Goal: Task Accomplishment & Management: Use online tool/utility

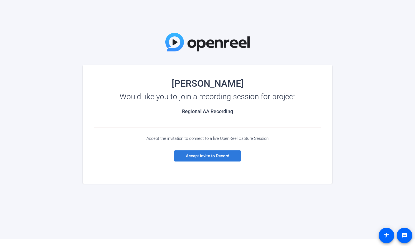
click at [211, 153] on span at bounding box center [207, 155] width 67 height 13
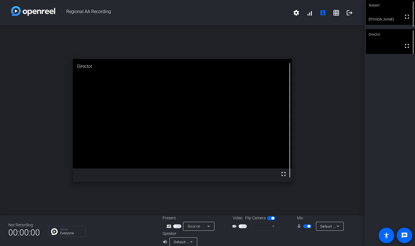
click at [271, 219] on span "button" at bounding box center [272, 217] width 3 height 3
click at [270, 219] on span "button" at bounding box center [271, 218] width 8 height 4
click at [240, 225] on span "button" at bounding box center [240, 225] width 3 height 3
drag, startPoint x: 239, startPoint y: 225, endPoint x: 246, endPoint y: 226, distance: 7.3
click at [252, 226] on div "videocam_outline" at bounding box center [254, 225] width 55 height 9
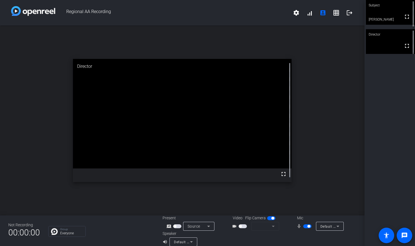
click at [241, 225] on span "button" at bounding box center [243, 226] width 8 height 4
click at [271, 226] on mat-form-field at bounding box center [265, 225] width 28 height 9
